Goal: Task Accomplishment & Management: Use online tool/utility

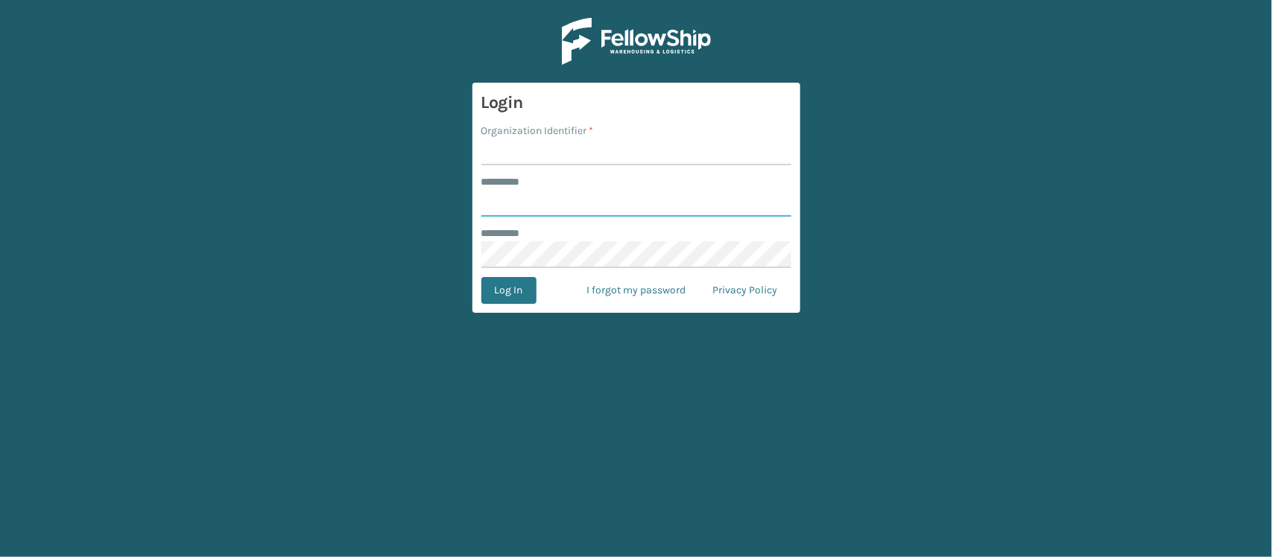
type input "********"
click at [545, 150] on input "Organization Identifier *" at bounding box center [636, 152] width 310 height 27
type input "MILLIARDLV"
click at [533, 291] on button "Log In" at bounding box center [508, 290] width 55 height 27
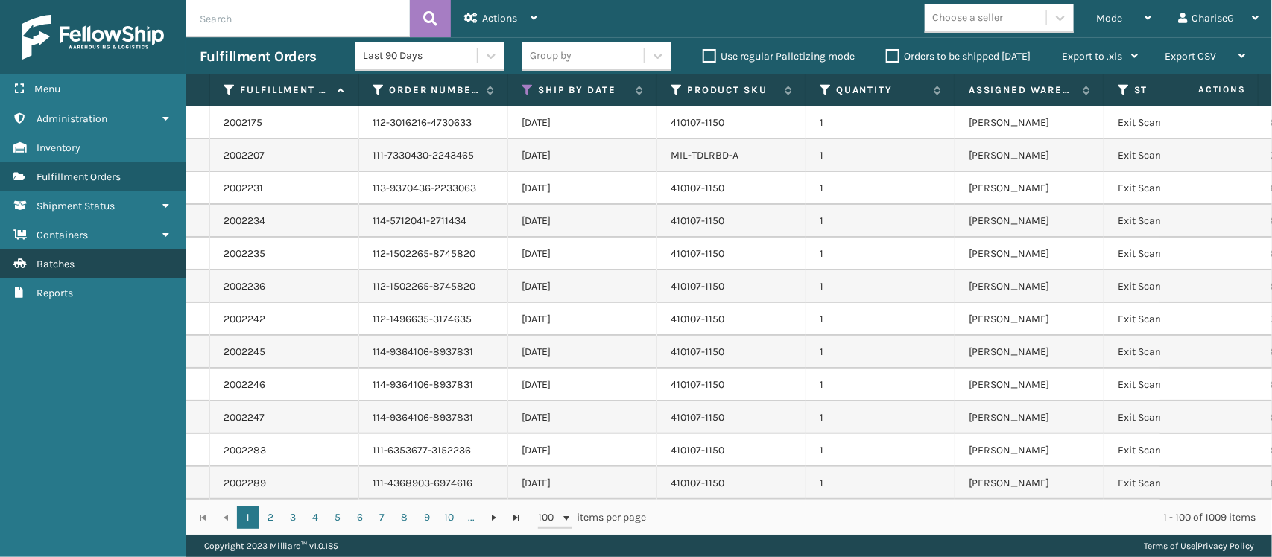
click at [79, 261] on link "Batches" at bounding box center [92, 264] width 185 height 29
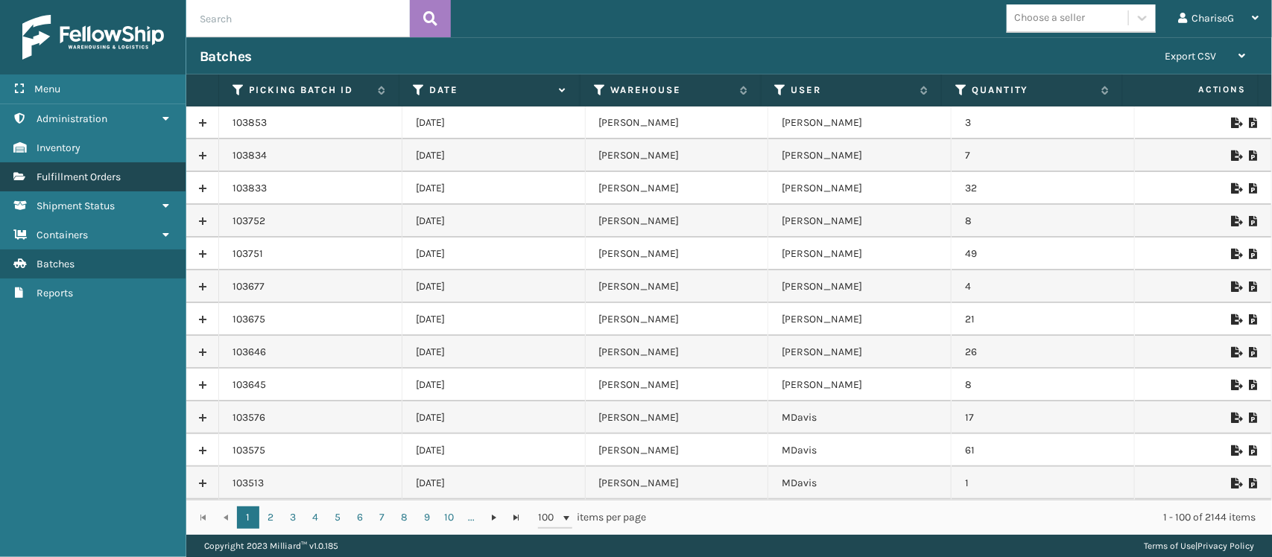
click at [99, 177] on span "Fulfillment Orders" at bounding box center [79, 177] width 84 height 13
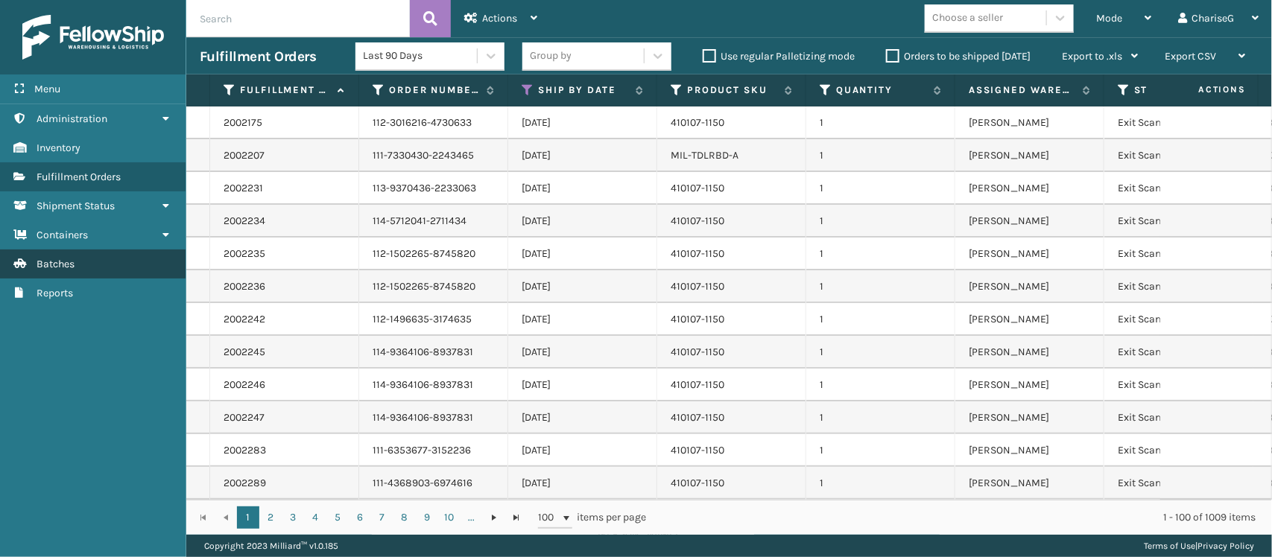
click at [87, 261] on link "Batches" at bounding box center [92, 264] width 185 height 29
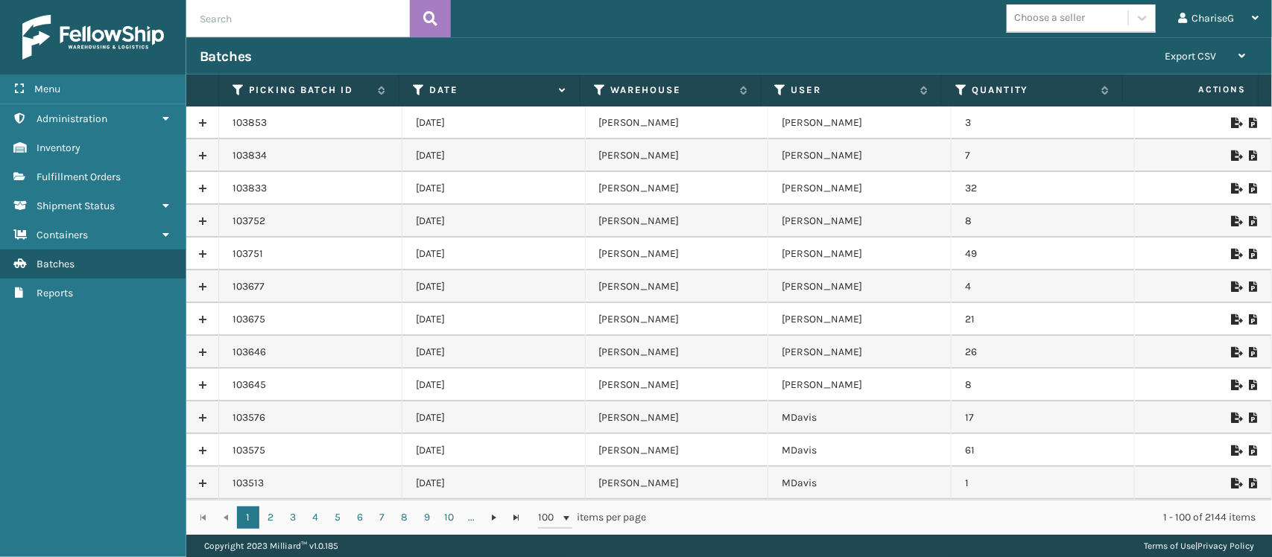
click at [1231, 120] on icon at bounding box center [1235, 123] width 9 height 10
